Goal: Check status: Check status

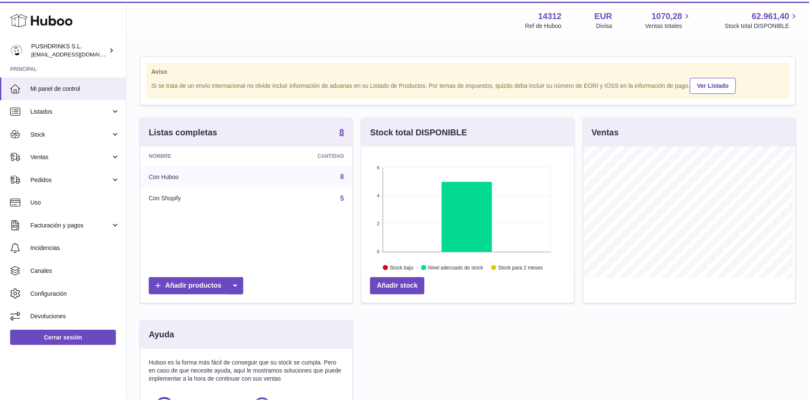
scroll to position [133, 214]
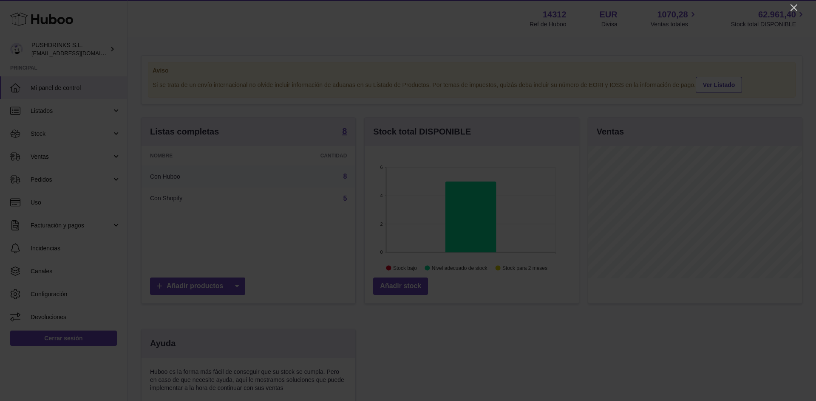
drag, startPoint x: 791, startPoint y: 7, endPoint x: 788, endPoint y: 13, distance: 5.9
click at [791, 7] on icon "Close" at bounding box center [793, 8] width 10 height 10
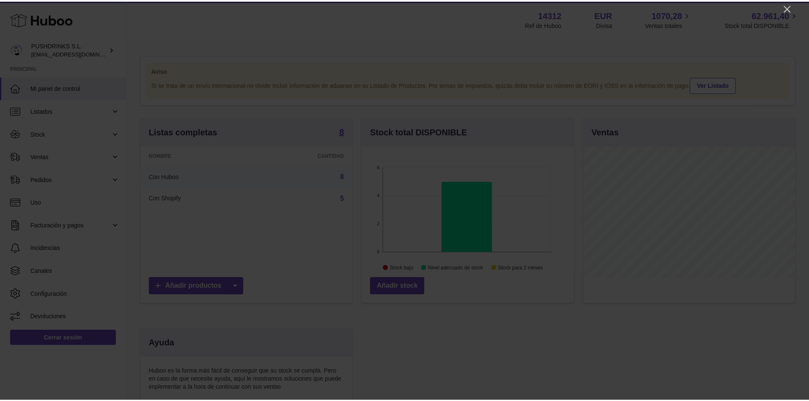
scroll to position [424671, 424592]
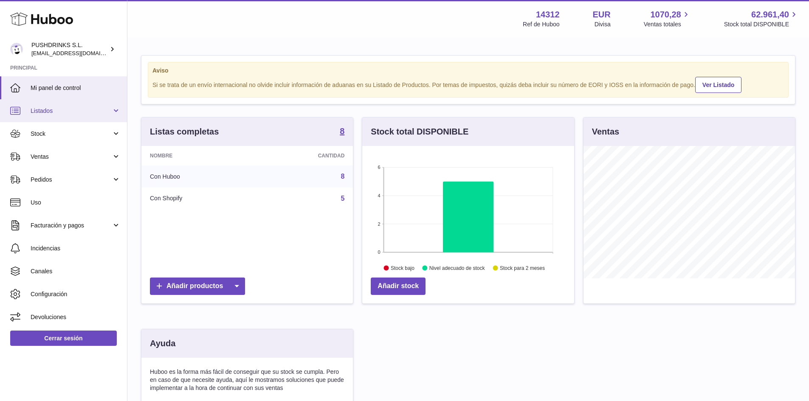
click at [48, 113] on span "Listados" at bounding box center [71, 111] width 81 height 8
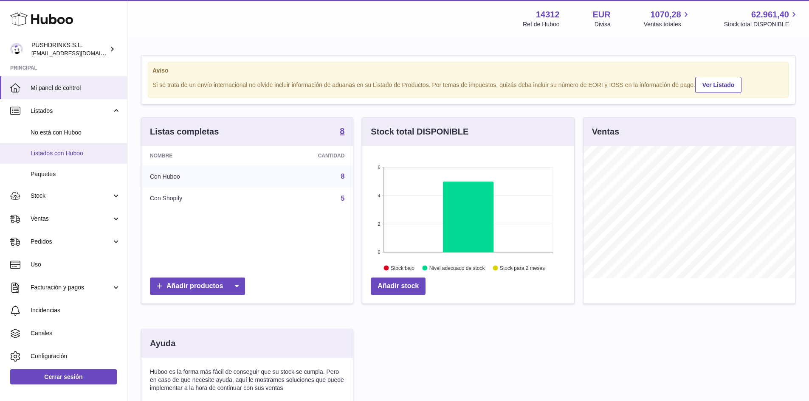
click at [55, 156] on span "Listados con Huboo" at bounding box center [76, 154] width 90 height 8
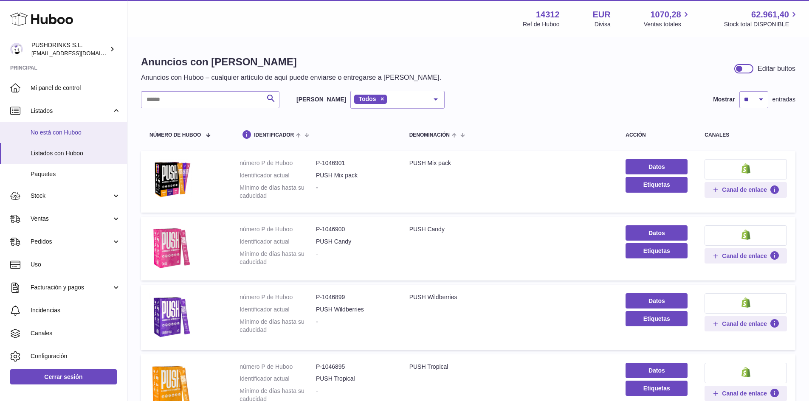
click at [54, 128] on link "No está con Huboo" at bounding box center [63, 132] width 127 height 21
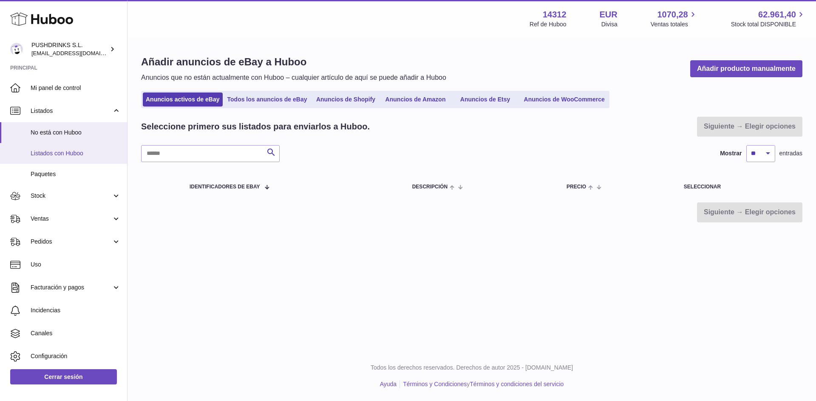
click at [59, 159] on link "Listados con Huboo" at bounding box center [63, 153] width 127 height 21
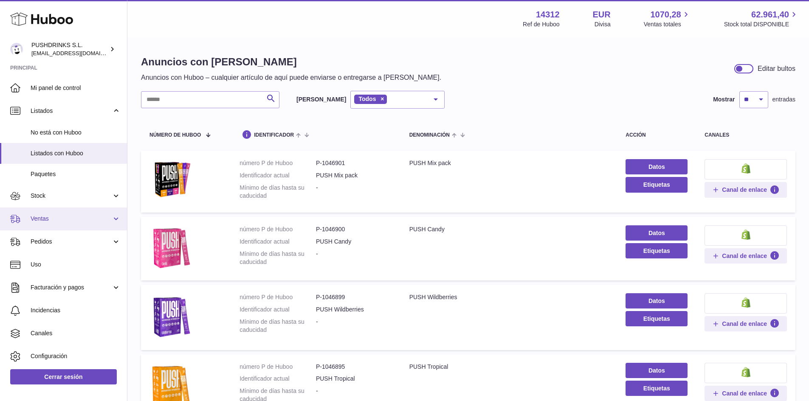
click at [66, 223] on span "Ventas" at bounding box center [71, 219] width 81 height 8
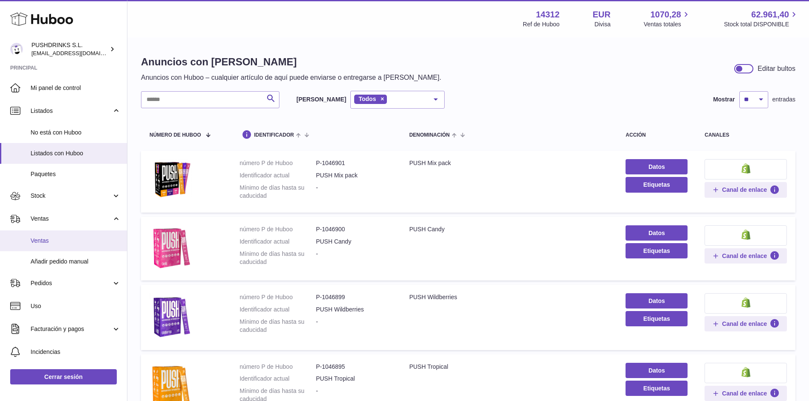
click at [62, 242] on span "Ventas" at bounding box center [76, 241] width 90 height 8
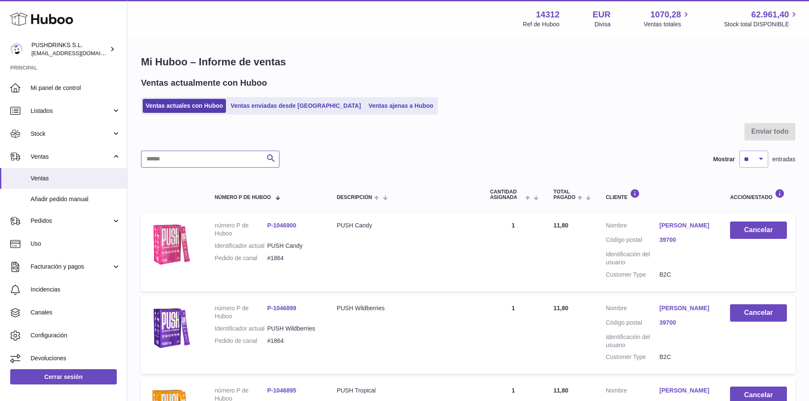
click at [189, 160] on input "text" at bounding box center [210, 159] width 138 height 17
type input "****"
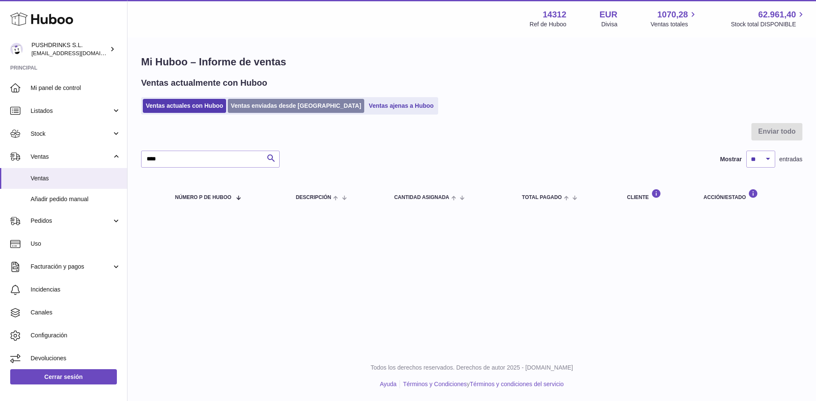
click at [273, 103] on link "Ventas enviadas desde [GEOGRAPHIC_DATA]" at bounding box center [296, 106] width 136 height 14
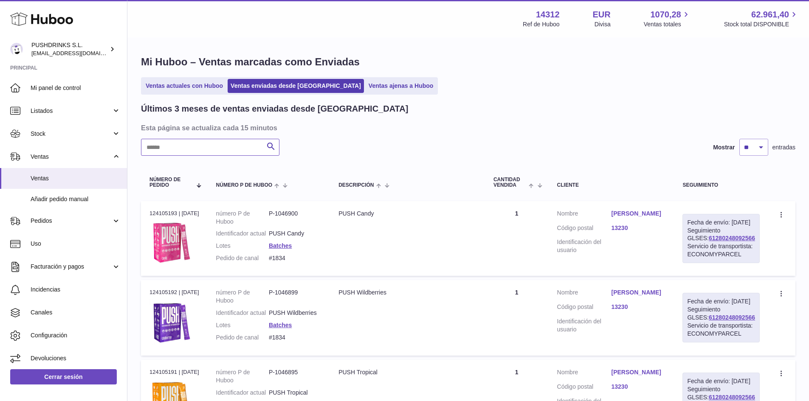
click at [201, 150] on input "text" at bounding box center [210, 147] width 138 height 17
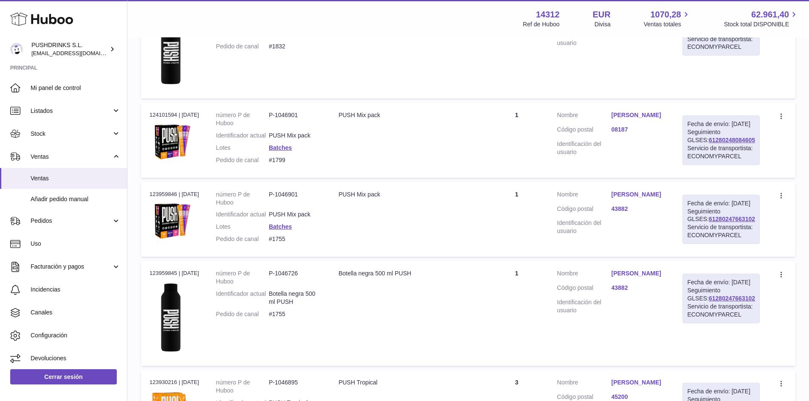
scroll to position [382, 0]
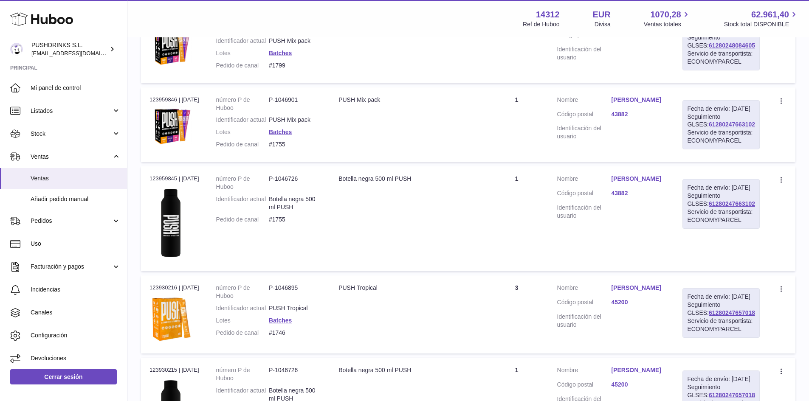
click at [480, 162] on td "Descripción PUSH Mix pack" at bounding box center [407, 125] width 155 height 75
click at [429, 354] on td "Descripción PUSH Tropical" at bounding box center [407, 315] width 155 height 78
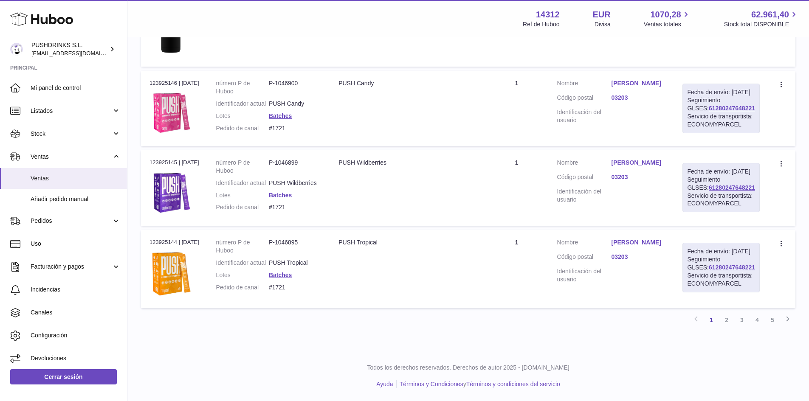
scroll to position [883, 0]
click at [731, 321] on link "2" at bounding box center [726, 320] width 15 height 15
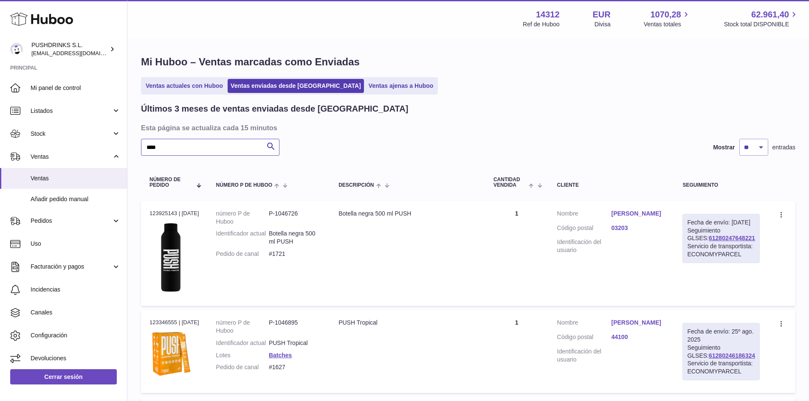
click at [177, 139] on input "****" at bounding box center [210, 147] width 138 height 17
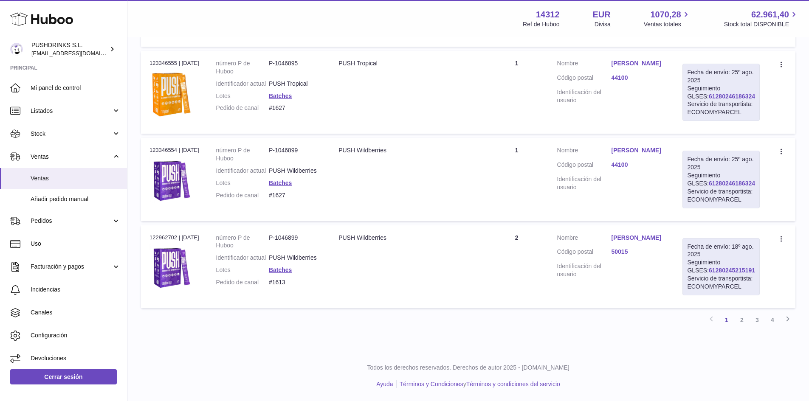
scroll to position [869, 0]
type input "******"
click at [770, 319] on link "4" at bounding box center [772, 320] width 15 height 15
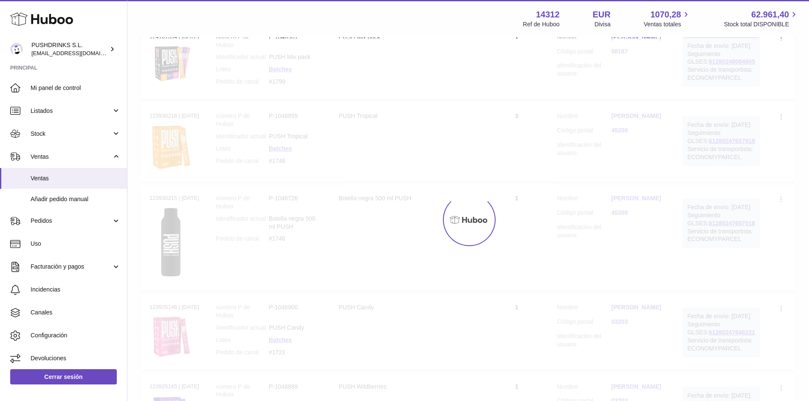
scroll to position [38, 0]
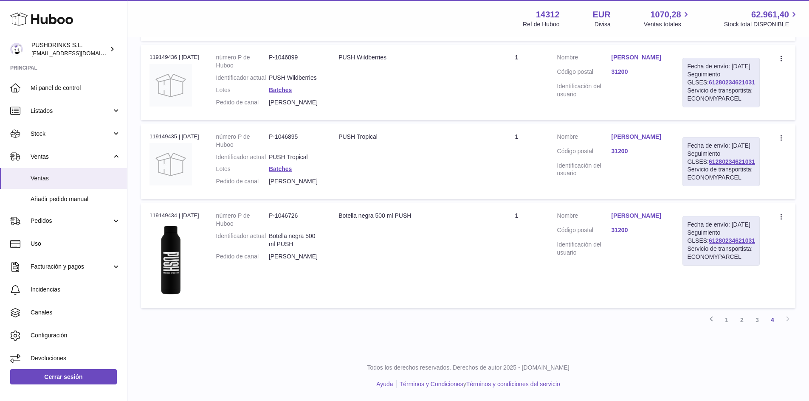
drag, startPoint x: 755, startPoint y: 319, endPoint x: 747, endPoint y: 313, distance: 10.0
click at [755, 319] on link "3" at bounding box center [757, 320] width 15 height 15
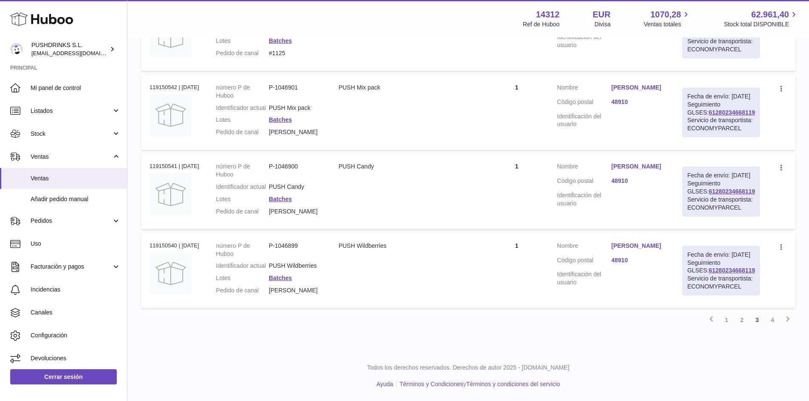
scroll to position [855, 0]
click at [734, 319] on link "1" at bounding box center [726, 320] width 15 height 15
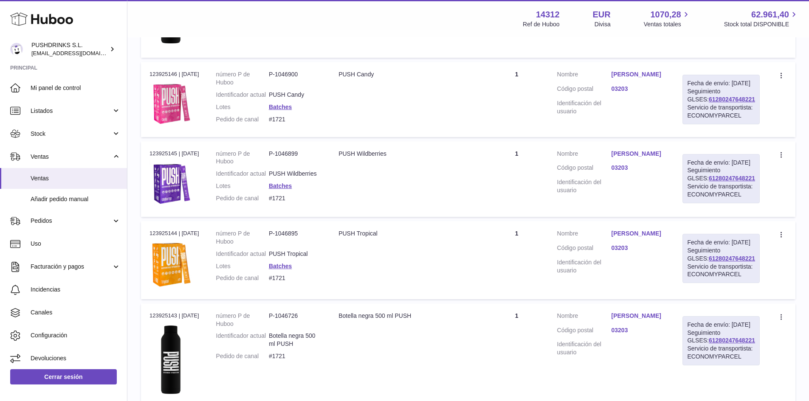
scroll to position [463, 0]
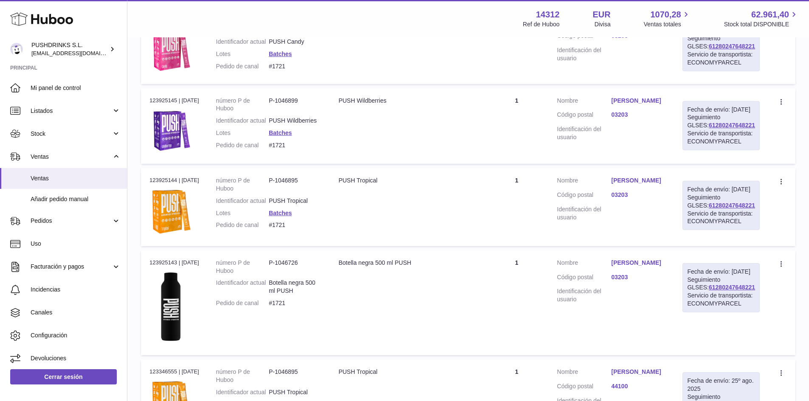
drag, startPoint x: 343, startPoint y: 241, endPoint x: 381, endPoint y: 240, distance: 38.2
click at [381, 185] on div "PUSH Tropical" at bounding box center [408, 181] width 138 height 8
click at [374, 185] on div "PUSH Tropical" at bounding box center [408, 181] width 138 height 8
click at [715, 230] on div "Fecha de envío: 2º sep. 2025 Seguimiento GLSES: 61280247648221 Servicio de tran…" at bounding box center [721, 205] width 77 height 49
click at [720, 150] on div "Fecha de envío: 2º sep. 2025 Seguimiento GLSES: 61280247648221 Servicio de tran…" at bounding box center [721, 125] width 77 height 49
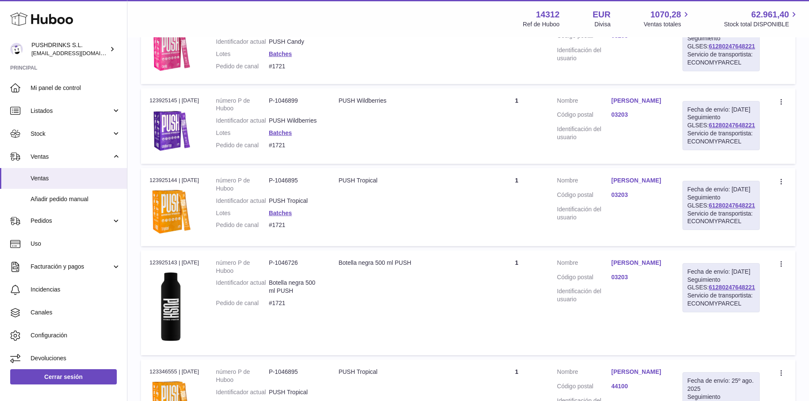
click at [720, 150] on div "Fecha de envío: 2º sep. 2025 Seguimiento GLSES: 61280247648221 Servicio de tran…" at bounding box center [721, 125] width 77 height 49
click at [706, 67] on div "Servicio de transportista: ECONOMYPARCEL" at bounding box center [721, 59] width 68 height 16
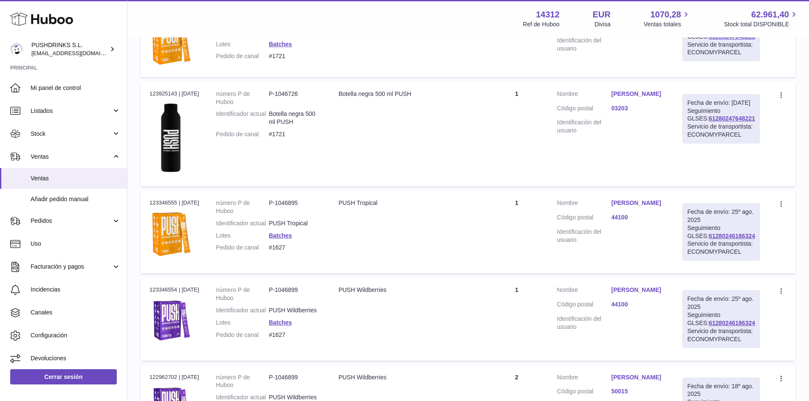
scroll to position [633, 0]
click at [346, 97] on div "Botella negra 500 ml PUSH" at bounding box center [408, 93] width 138 height 8
